Goal: Task Accomplishment & Management: Use online tool/utility

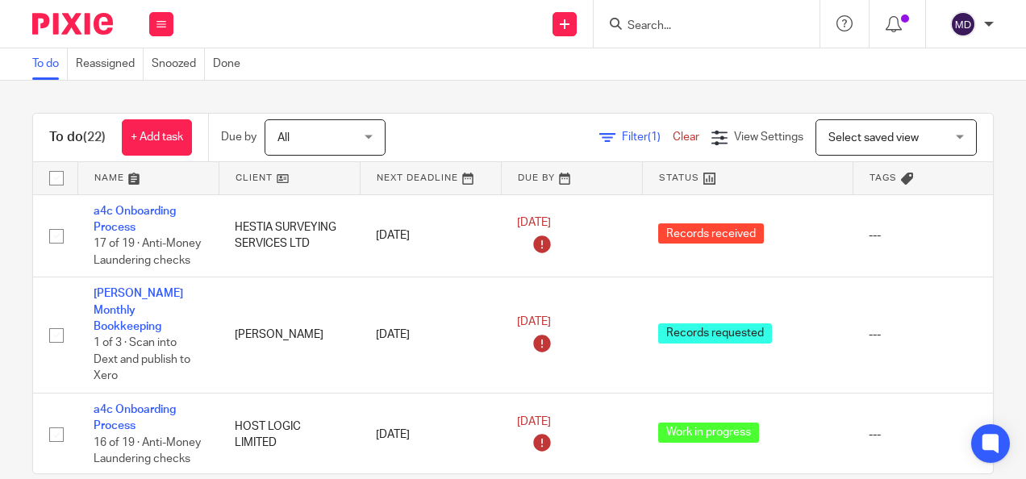
click at [615, 146] on div "Filter (1) Clear View Settings View Settings (1) Filters Clear Save Manage save…" at bounding box center [703, 137] width 579 height 36
click at [619, 144] on div "Filter (1) Clear" at bounding box center [655, 137] width 112 height 17
click at [622, 139] on span "Filter (1)" at bounding box center [647, 136] width 51 height 11
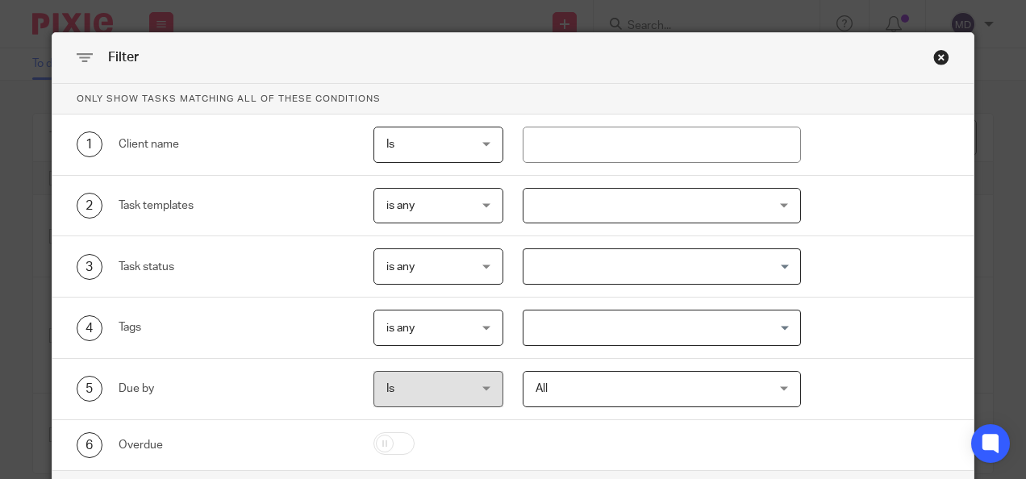
click at [595, 202] on div at bounding box center [662, 206] width 278 height 36
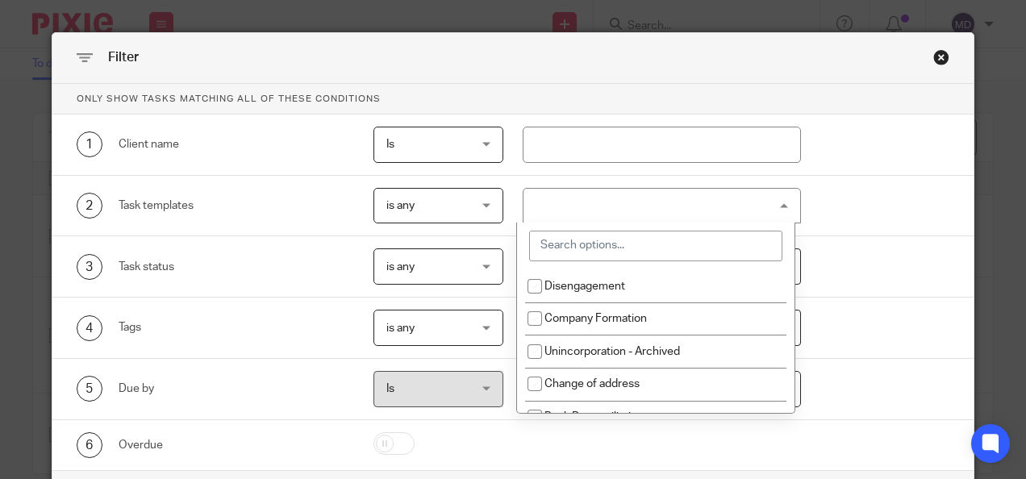
click at [597, 240] on input "search" at bounding box center [655, 246] width 253 height 31
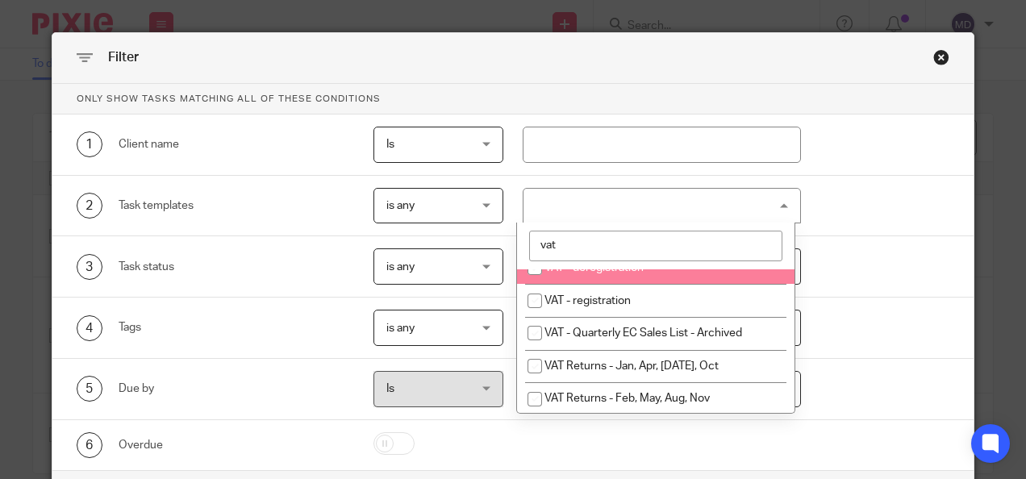
scroll to position [59, 0]
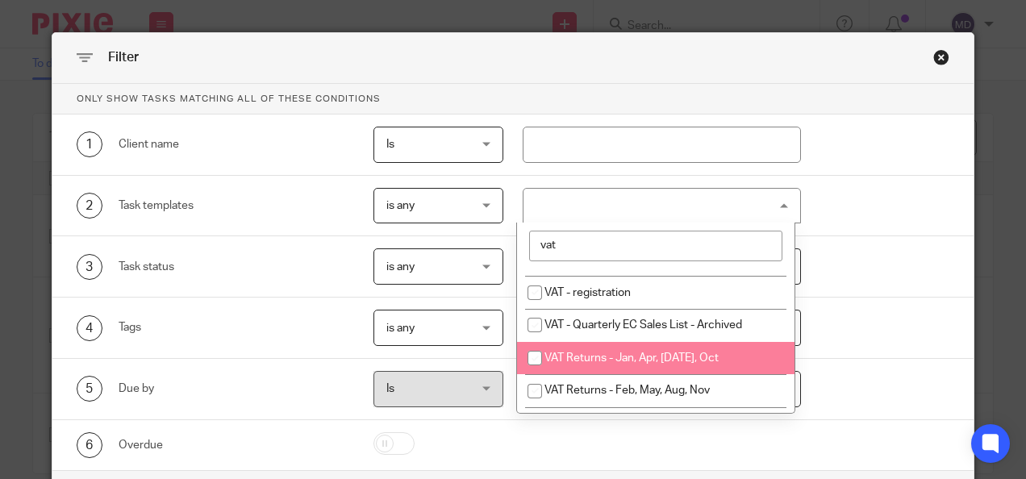
type input "vat"
click at [626, 356] on span "VAT Returns - Jan, Apr, [DATE], Oct" at bounding box center [631, 357] width 174 height 11
checkbox input "true"
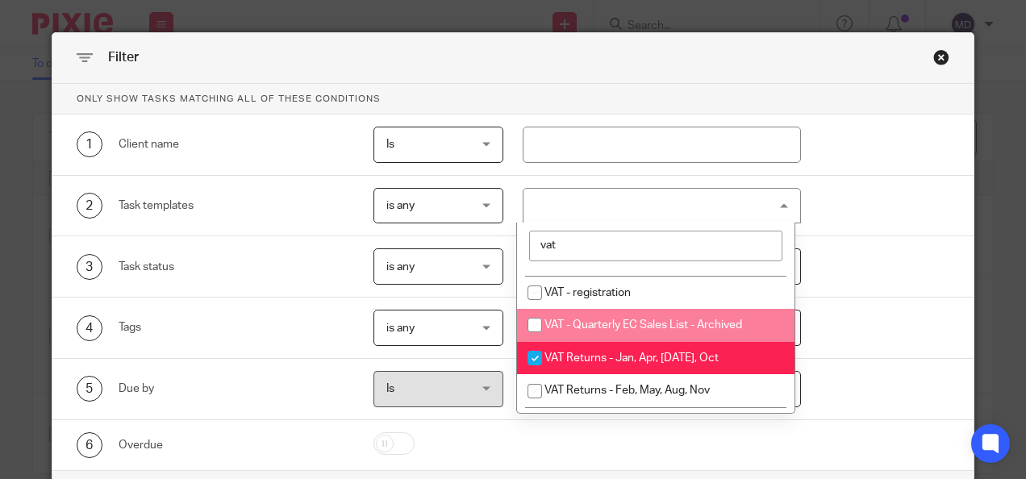
click at [877, 89] on p "Only show tasks matching all of these conditions" at bounding box center [513, 99] width 922 height 31
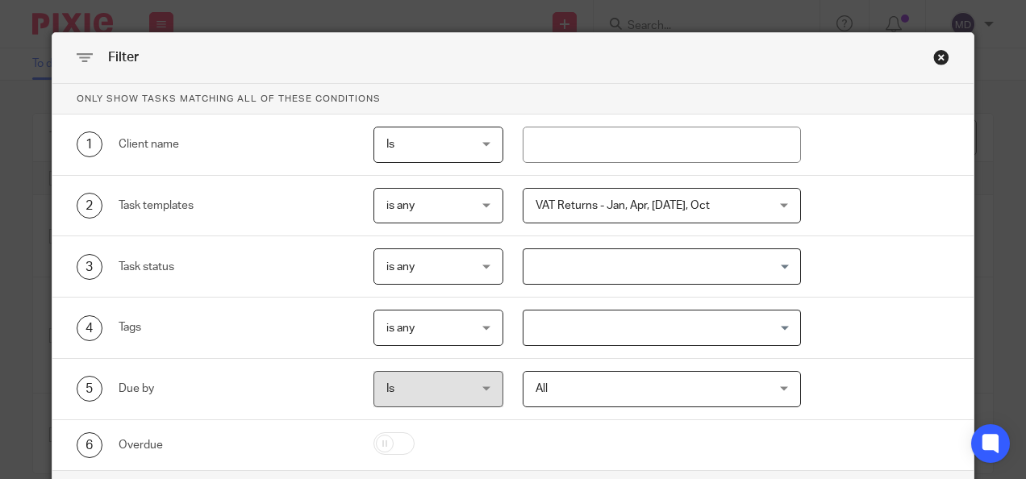
scroll to position [89, 0]
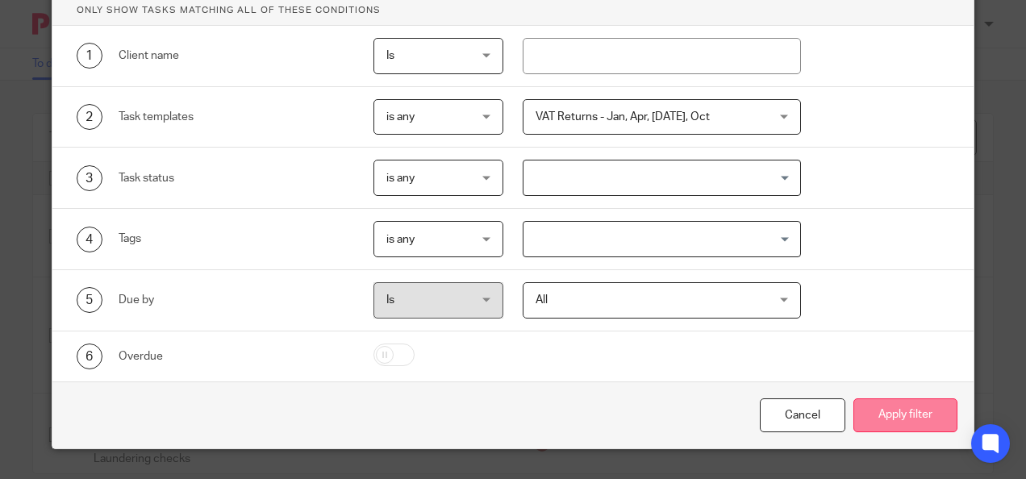
click at [889, 405] on button "Apply filter" at bounding box center [905, 415] width 104 height 35
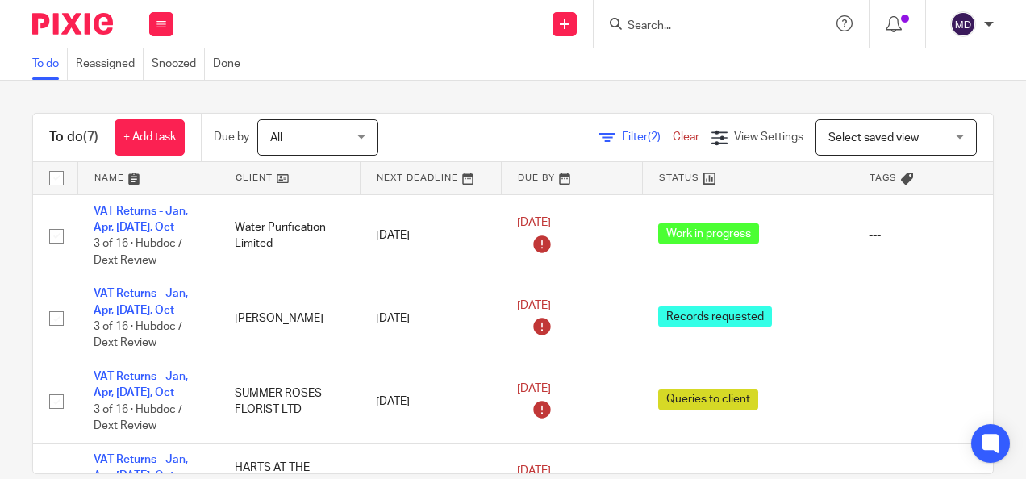
click at [682, 173] on link at bounding box center [748, 178] width 210 height 32
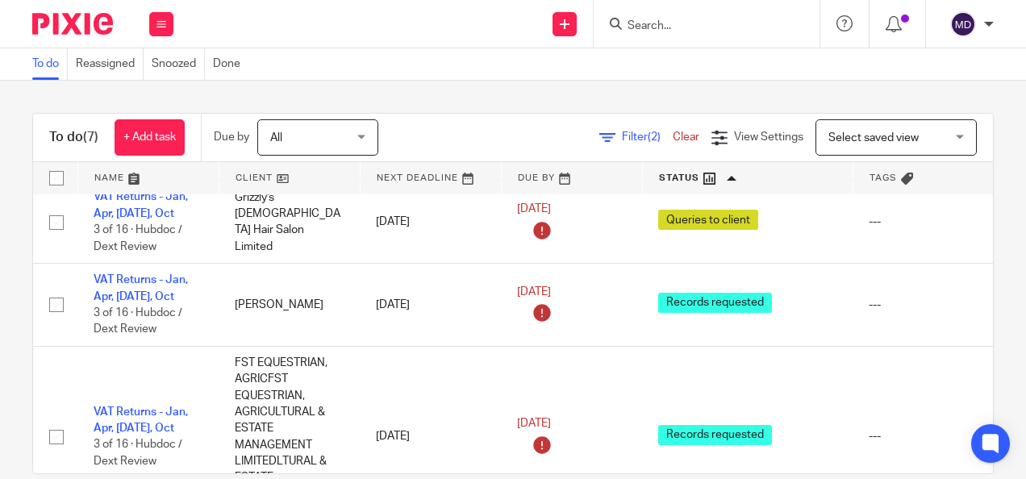
scroll to position [426, 0]
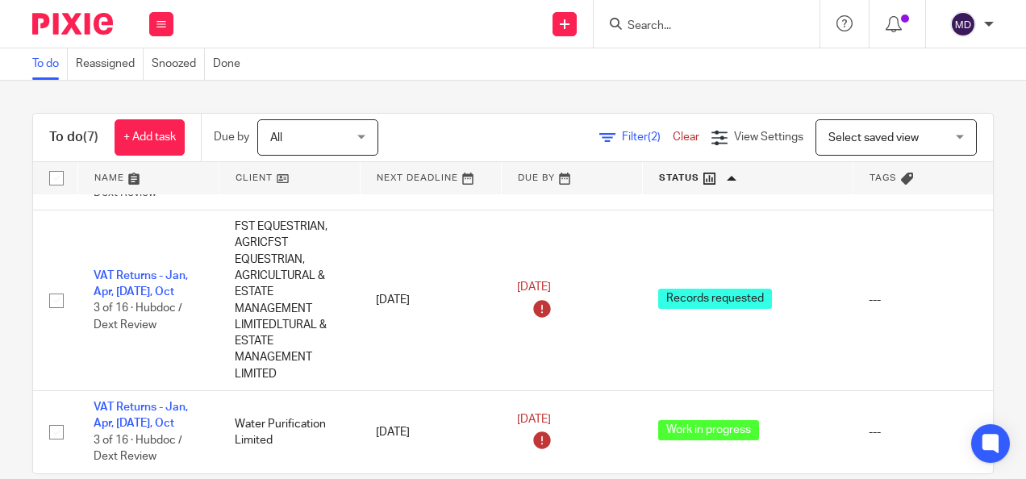
click at [423, 77] on div "To do Reassigned Snoozed Done" at bounding box center [513, 64] width 1026 height 32
click at [477, 90] on div "To do (7) + Add task Due by All All [DATE] [DATE] This week Next week This mont…" at bounding box center [513, 280] width 1026 height 398
click at [498, 89] on div "To do (7) + Add task Due by All All [DATE] [DATE] This week Next week This mont…" at bounding box center [513, 280] width 1026 height 398
